Goal: Task Accomplishment & Management: Manage account settings

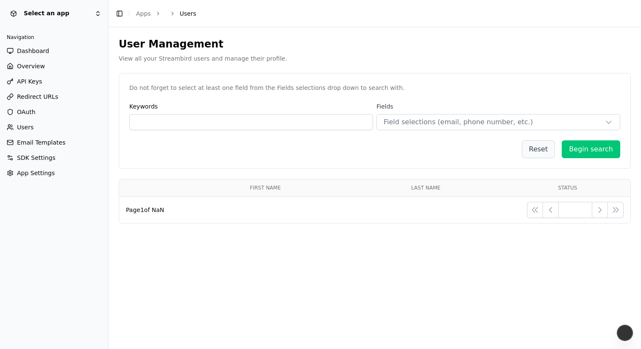
click at [50, 52] on link "Dashboard" at bounding box center [53, 51] width 101 height 14
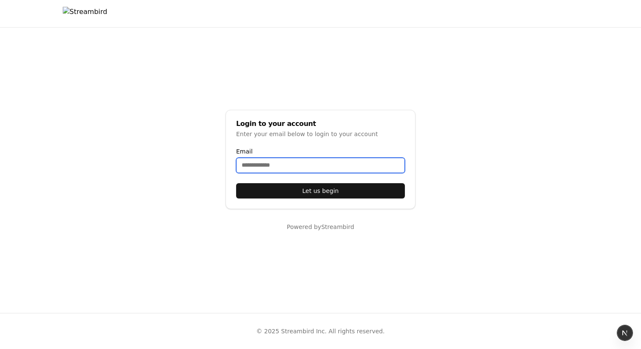
click at [264, 165] on input "Email" at bounding box center [320, 165] width 169 height 15
type input "**********"
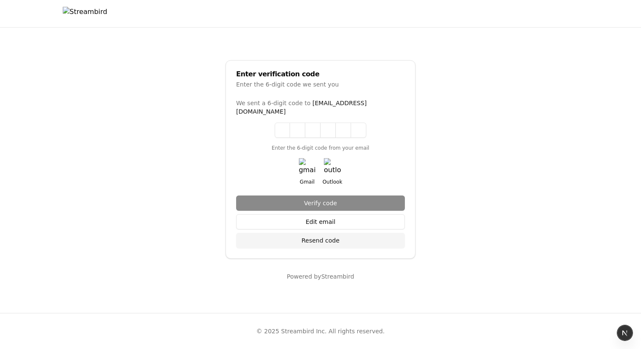
click at [299, 161] on img "button" at bounding box center [307, 166] width 17 height 17
click at [315, 105] on span "[EMAIL_ADDRESS][DOMAIN_NAME]" at bounding box center [301, 107] width 131 height 15
click at [315, 104] on span "[EMAIL_ADDRESS][DOMAIN_NAME]" at bounding box center [301, 107] width 131 height 15
click at [366, 109] on span "[EMAIL_ADDRESS][DOMAIN_NAME]" at bounding box center [301, 107] width 131 height 15
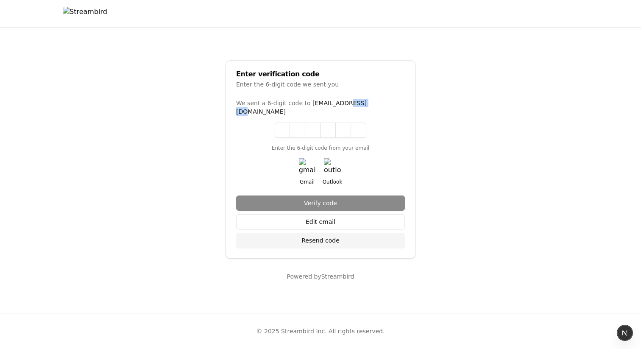
click at [366, 109] on span "[EMAIL_ADDRESS][DOMAIN_NAME]" at bounding box center [301, 107] width 131 height 15
click at [367, 103] on span "[EMAIL_ADDRESS][DOMAIN_NAME]" at bounding box center [301, 107] width 131 height 15
drag, startPoint x: 286, startPoint y: 123, endPoint x: 290, endPoint y: 126, distance: 5.2
click at [286, 123] on input at bounding box center [321, 130] width 92 height 15
paste input "******"
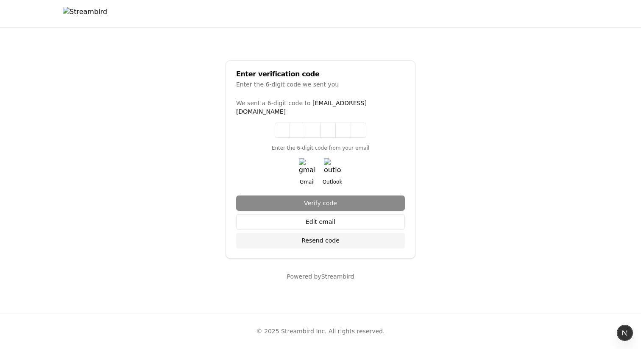
type input "******"
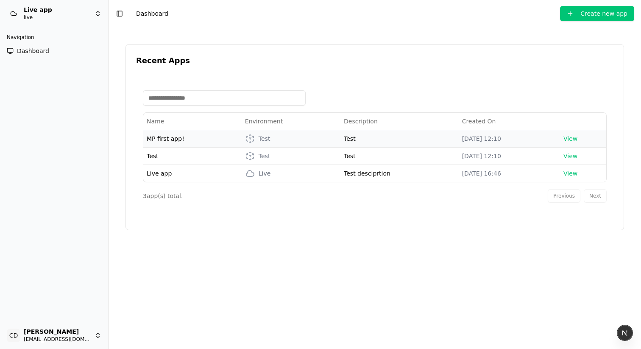
click at [162, 140] on span "MP first app!" at bounding box center [166, 138] width 38 height 7
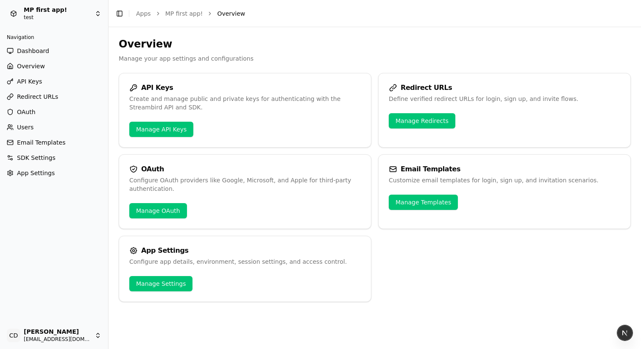
click at [33, 126] on link "Users" at bounding box center [53, 127] width 101 height 14
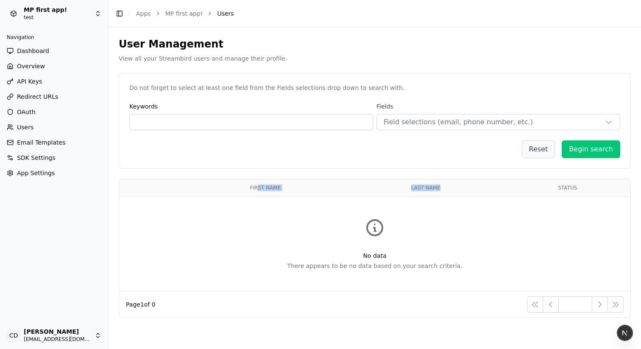
drag, startPoint x: 288, startPoint y: 187, endPoint x: 509, endPoint y: 193, distance: 220.3
click at [490, 194] on tr "First Name Last Name Status" at bounding box center [375, 187] width 512 height 17
drag, startPoint x: 509, startPoint y: 193, endPoint x: 515, endPoint y: 194, distance: 6.5
click at [509, 193] on th "Status" at bounding box center [568, 187] width 126 height 17
click at [600, 303] on icon "Pagination" at bounding box center [600, 304] width 3 height 5
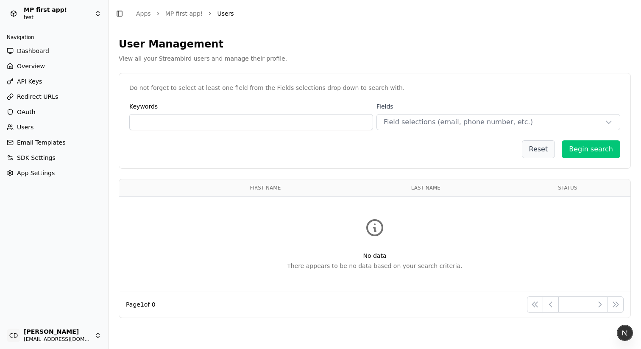
drag, startPoint x: 370, startPoint y: 247, endPoint x: 361, endPoint y: 244, distance: 9.4
click at [369, 247] on div "No data There appears to be no data based on your search criteria." at bounding box center [375, 243] width 511 height 93
click at [36, 55] on span "Dashboard" at bounding box center [33, 51] width 32 height 8
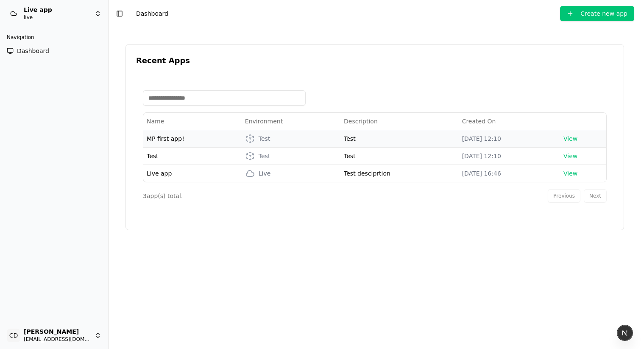
click at [572, 139] on span "View" at bounding box center [571, 138] width 14 height 7
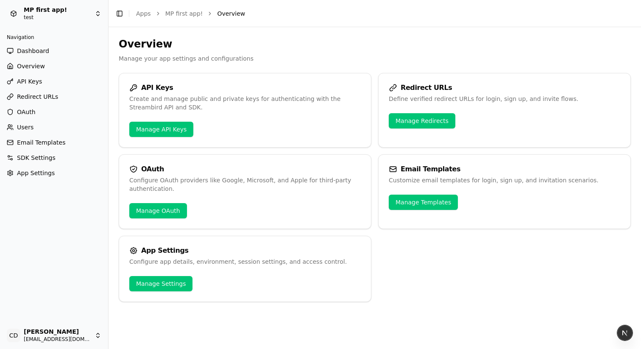
click at [34, 82] on span "API Keys" at bounding box center [29, 81] width 25 height 8
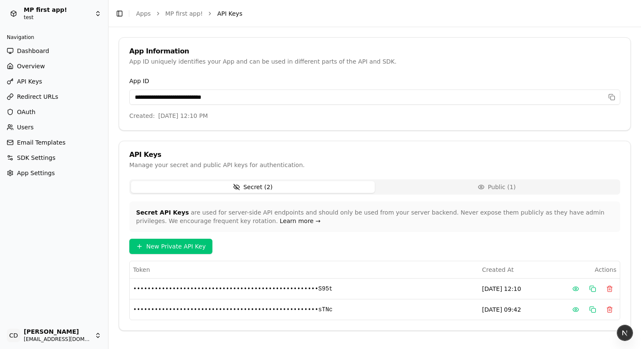
click at [434, 190] on button "Public ( 1 )" at bounding box center [497, 187] width 244 height 12
click at [331, 188] on button "Secret ( 2 )" at bounding box center [253, 187] width 244 height 12
